Goal: Obtain resource: Download file/media

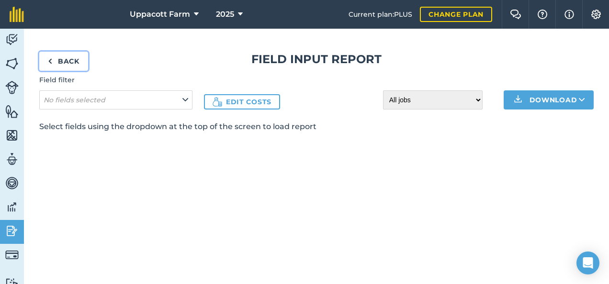
click at [57, 57] on link "Back" at bounding box center [63, 61] width 49 height 19
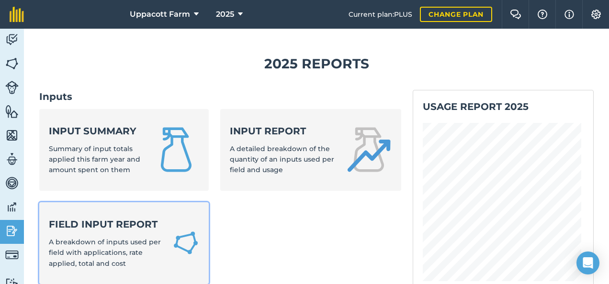
click at [79, 233] on div "Field Input Report A breakdown of inputs used per field with applications, rate…" at bounding box center [105, 243] width 112 height 51
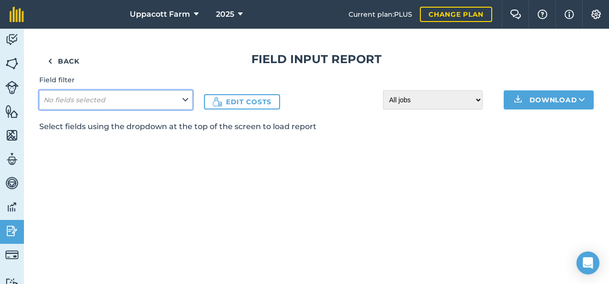
click at [185, 104] on icon at bounding box center [185, 100] width 6 height 11
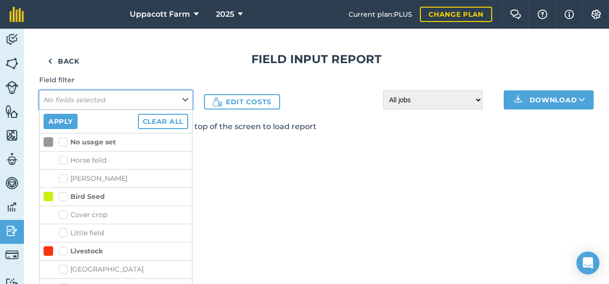
scroll to position [19, 0]
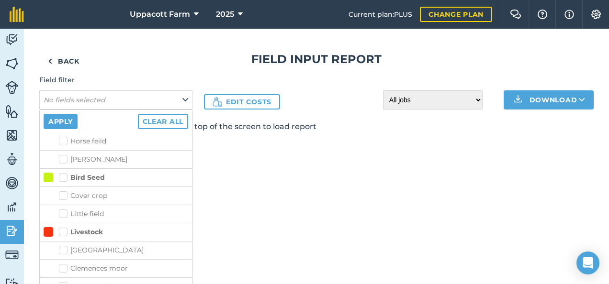
click at [62, 229] on label "Livestock" at bounding box center [81, 232] width 44 height 10
click at [62, 229] on input "Livestock" at bounding box center [62, 230] width 6 height 6
checkbox input "true"
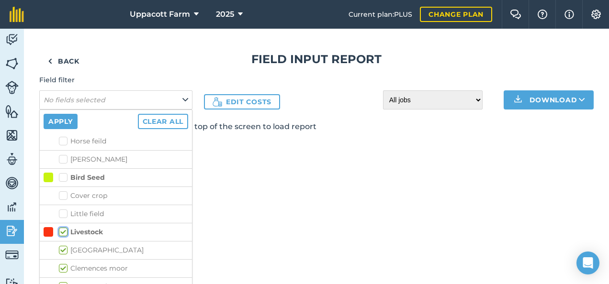
checkbox input "true"
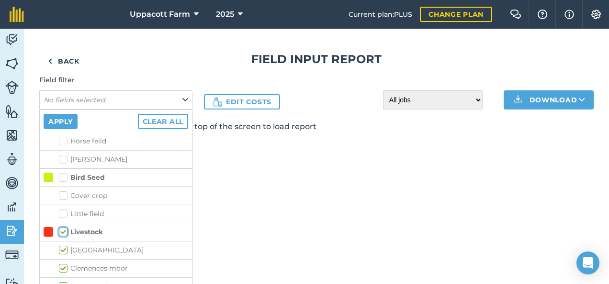
checkbox input "true"
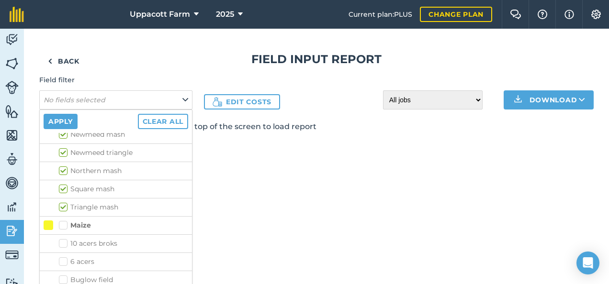
scroll to position [268, 0]
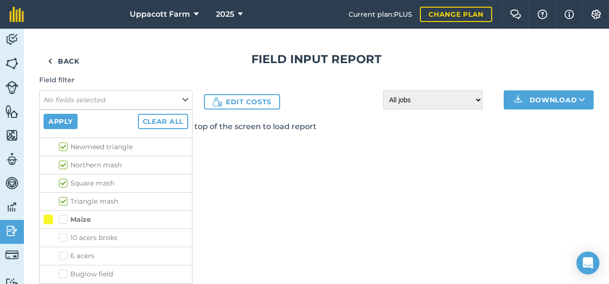
click at [62, 217] on label "Maize" at bounding box center [75, 220] width 32 height 10
click at [62, 217] on input "Maize" at bounding box center [62, 218] width 6 height 6
checkbox input "true"
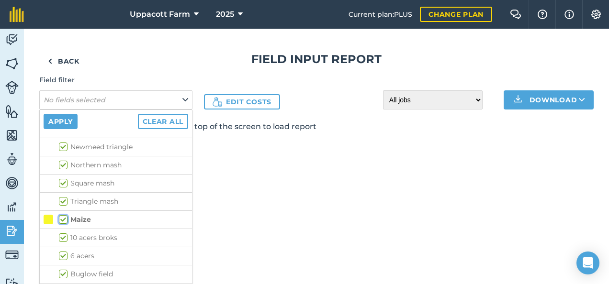
checkbox input "true"
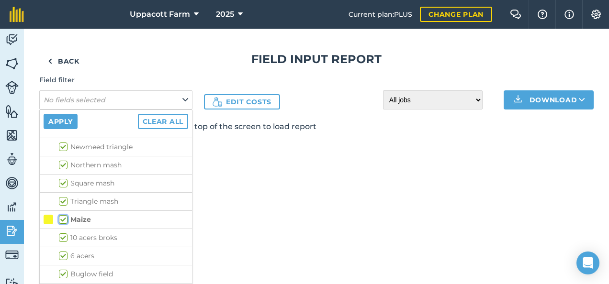
checkbox input "true"
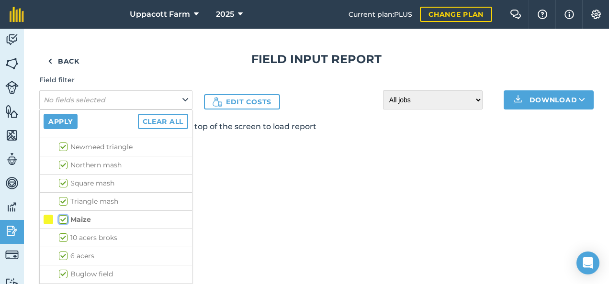
checkbox input "true"
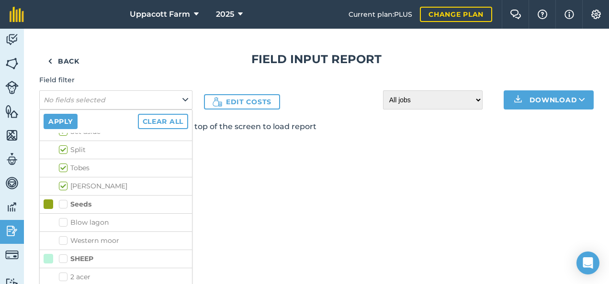
scroll to position [555, 0]
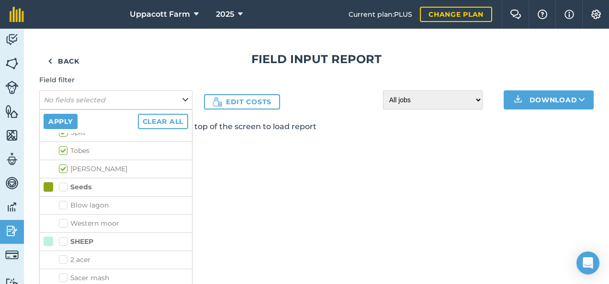
click at [65, 182] on label "Seeds" at bounding box center [75, 187] width 33 height 10
click at [65, 182] on input "Seeds" at bounding box center [62, 185] width 6 height 6
checkbox input "true"
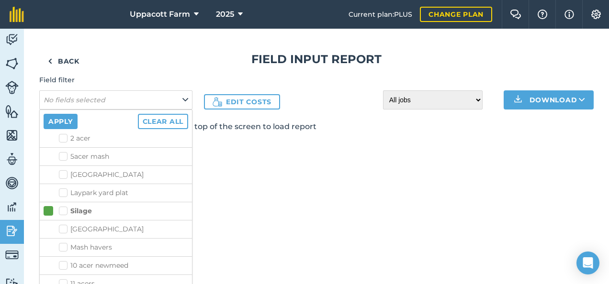
scroll to position [709, 0]
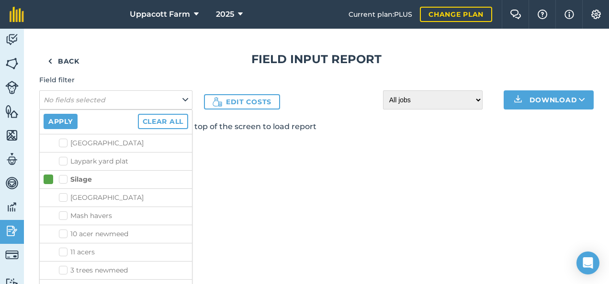
click at [62, 175] on label "Silage" at bounding box center [75, 180] width 33 height 10
click at [62, 175] on input "Silage" at bounding box center [62, 178] width 6 height 6
checkbox input "true"
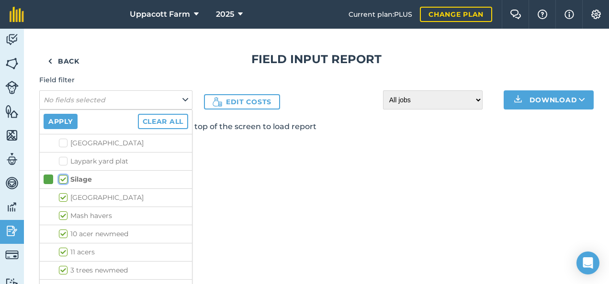
checkbox input "true"
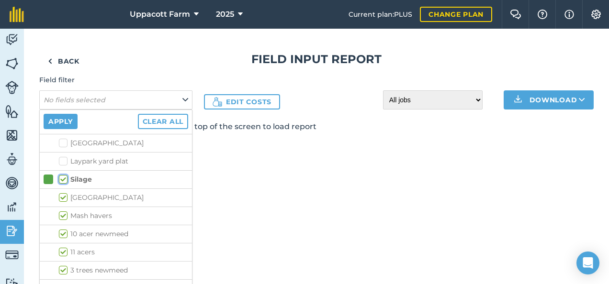
checkbox input "true"
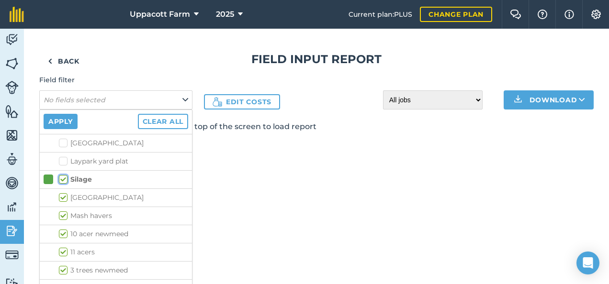
checkbox input "true"
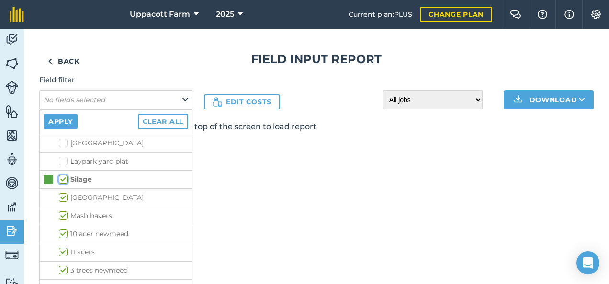
checkbox input "true"
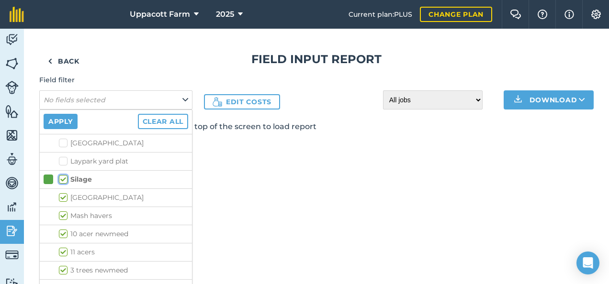
checkbox input "true"
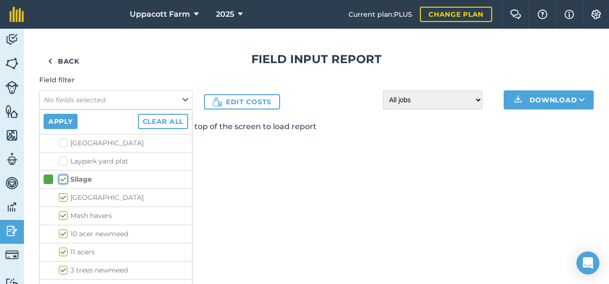
checkbox input "true"
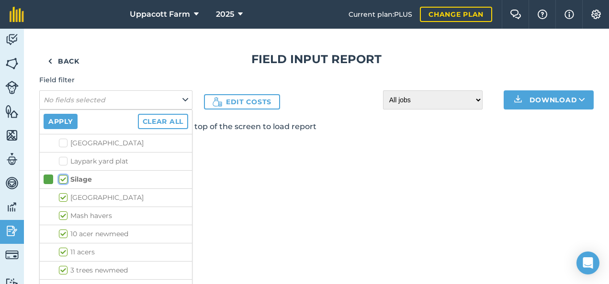
checkbox input "true"
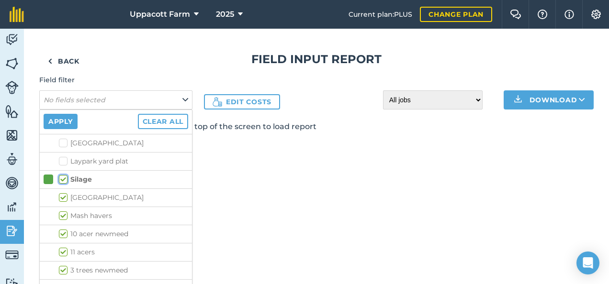
checkbox input "true"
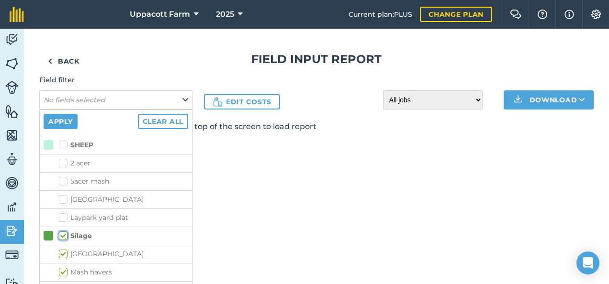
scroll to position [651, 0]
click at [66, 141] on label "SHEEP" at bounding box center [76, 146] width 34 height 10
click at [65, 141] on input "SHEEP" at bounding box center [62, 144] width 6 height 6
checkbox input "true"
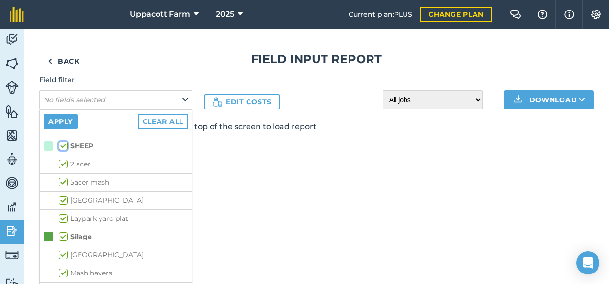
checkbox input "true"
click at [64, 123] on button "Apply" at bounding box center [61, 121] width 34 height 15
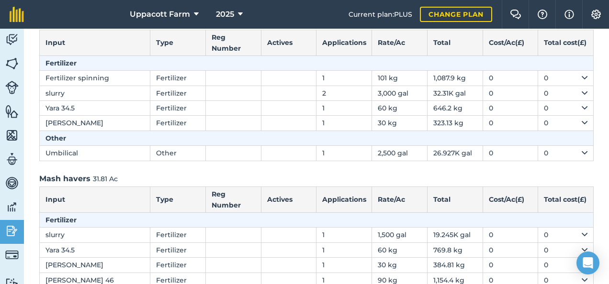
scroll to position [0, 0]
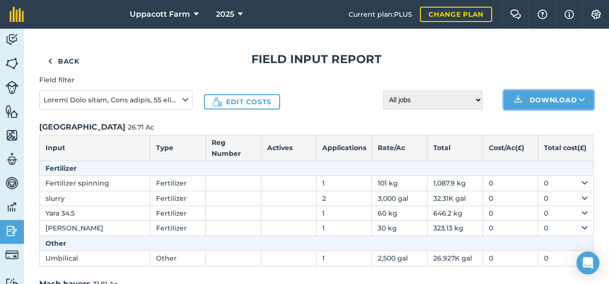
click at [536, 101] on button "Download" at bounding box center [549, 99] width 90 height 19
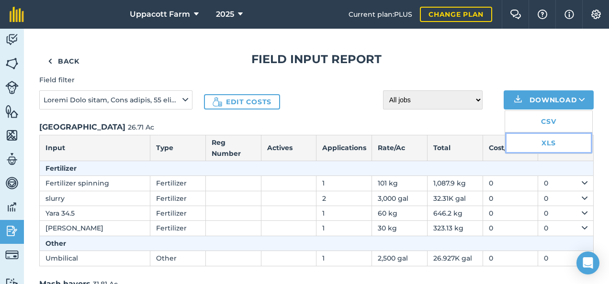
click at [537, 141] on link "XLS" at bounding box center [548, 143] width 87 height 21
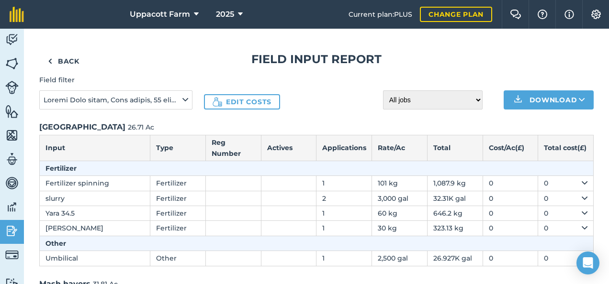
click at [335, 95] on div "Field filter Edit costs All jobs Incomplete jobs Complete jobs Download" at bounding box center [316, 92] width 554 height 34
